Goal: Navigation & Orientation: Find specific page/section

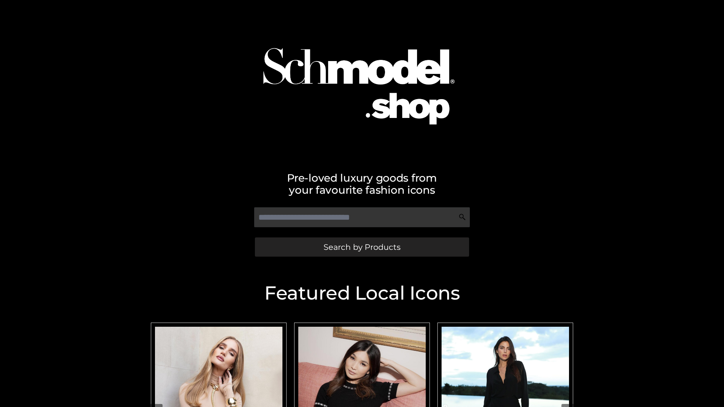
click at [362, 247] on span "Search by Products" at bounding box center [362, 247] width 77 height 8
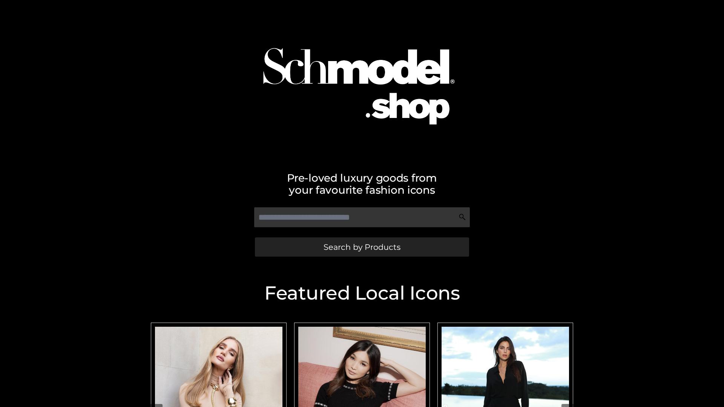
click at [362, 247] on span "Search by Products" at bounding box center [362, 247] width 77 height 8
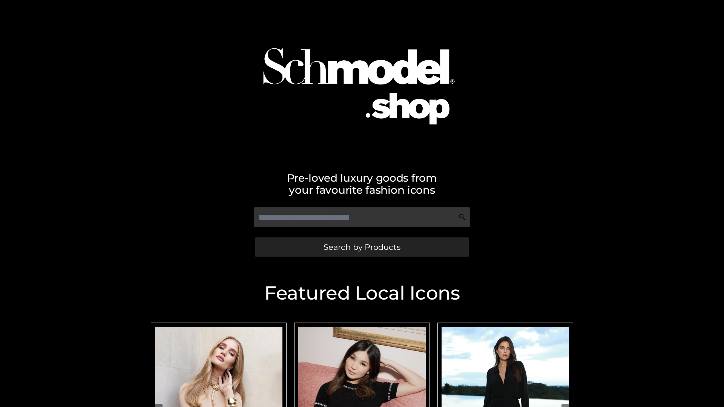
click at [362, 247] on span "Search by Products" at bounding box center [362, 247] width 77 height 8
